Goal: Transaction & Acquisition: Obtain resource

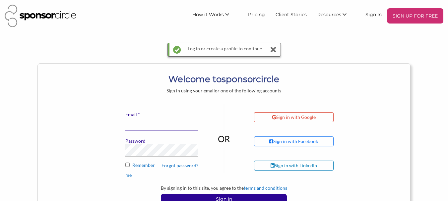
click at [135, 125] on input "* Email" at bounding box center [161, 124] width 73 height 13
type input "[DOMAIN_NAME][EMAIL_ADDRESS][DOMAIN_NAME]"
click at [161, 194] on button "Sign In" at bounding box center [224, 199] width 126 height 11
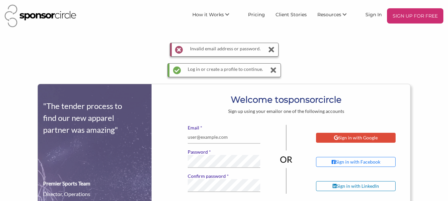
click at [350, 141] on div "Sign in with Google" at bounding box center [356, 138] width 80 height 10
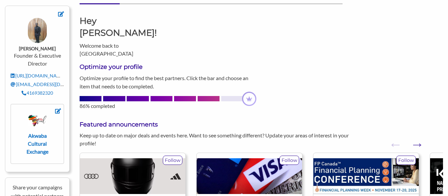
scroll to position [67, 0]
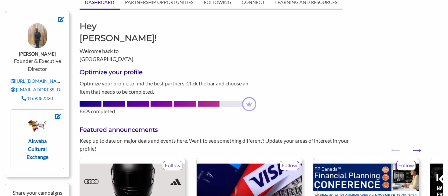
click at [35, 138] on strong "Akwaba Cultural Exchange" at bounding box center [38, 149] width 22 height 22
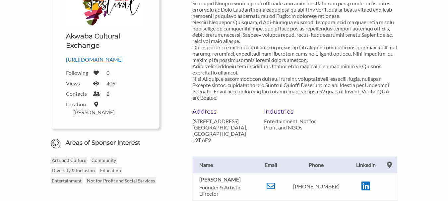
scroll to position [89, 0]
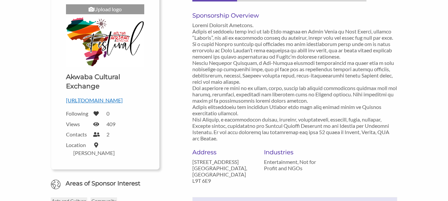
click at [420, 97] on div "Akwaba Cultural Exchange - Sponsor Circle Back to organizations Upload logo Upl…" at bounding box center [224, 122] width 394 height 336
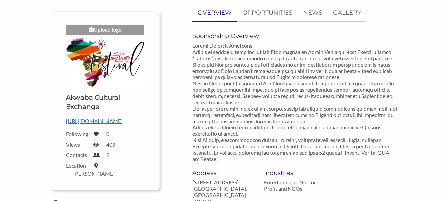
scroll to position [62, 0]
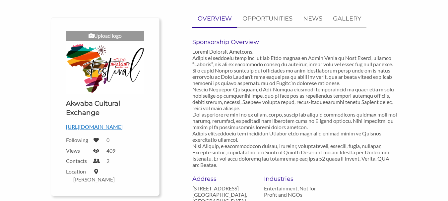
click at [73, 164] on label "Contacts" at bounding box center [77, 161] width 23 height 6
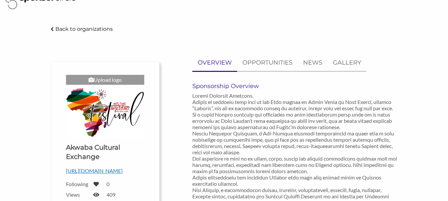
scroll to position [13, 0]
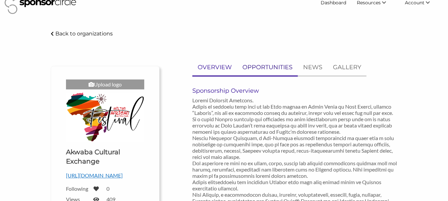
click at [278, 65] on p "OPPORTUNITIES" at bounding box center [267, 68] width 50 height 10
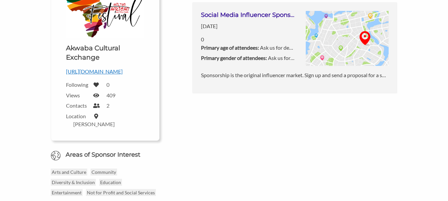
scroll to position [124, 0]
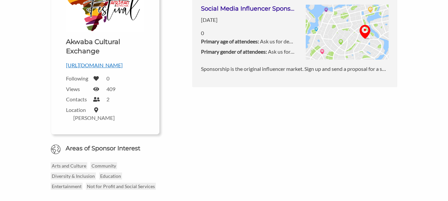
click at [255, 41] on b "Primary age of attendees:" at bounding box center [230, 41] width 58 height 6
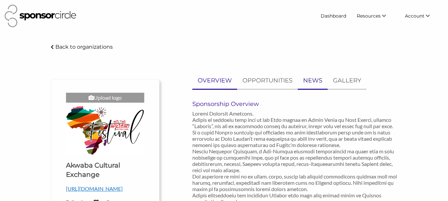
click at [313, 78] on p "NEWS" at bounding box center [312, 81] width 19 height 10
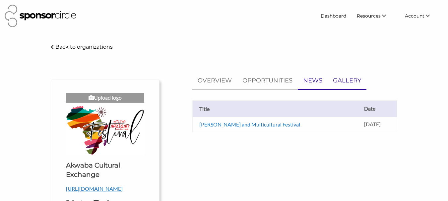
click at [338, 79] on p "GALLERY" at bounding box center [347, 81] width 28 height 10
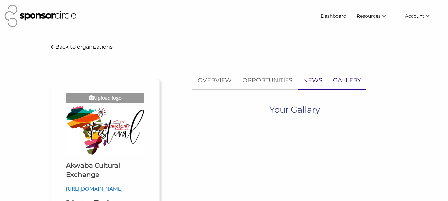
click at [314, 79] on p "NEWS" at bounding box center [312, 81] width 19 height 10
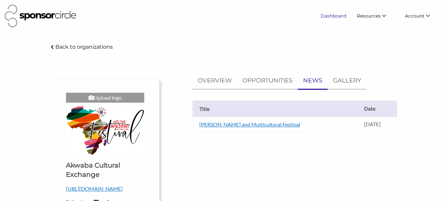
click at [336, 15] on link "Dashboard" at bounding box center [333, 16] width 36 height 12
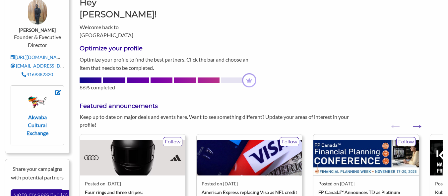
scroll to position [84, 0]
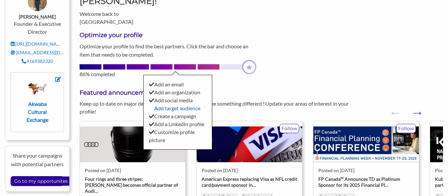
click at [172, 105] on link "Add target audience" at bounding box center [177, 108] width 46 height 6
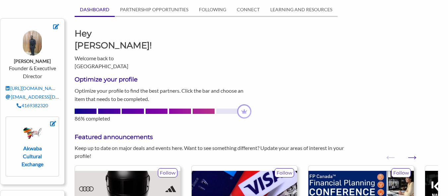
scroll to position [35, 5]
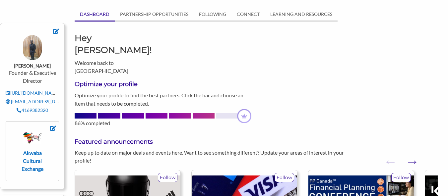
click at [138, 12] on link "PARTNERSHIP OPPORTUNITIES" at bounding box center [154, 14] width 79 height 13
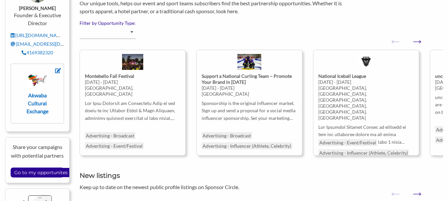
scroll to position [106, 0]
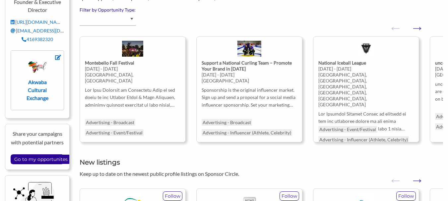
click at [131, 65] on strong "Montebello Fall Festival" at bounding box center [109, 63] width 49 height 6
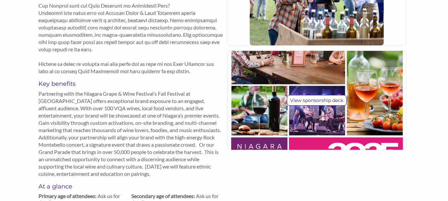
scroll to position [438, 0]
